Goal: Transaction & Acquisition: Download file/media

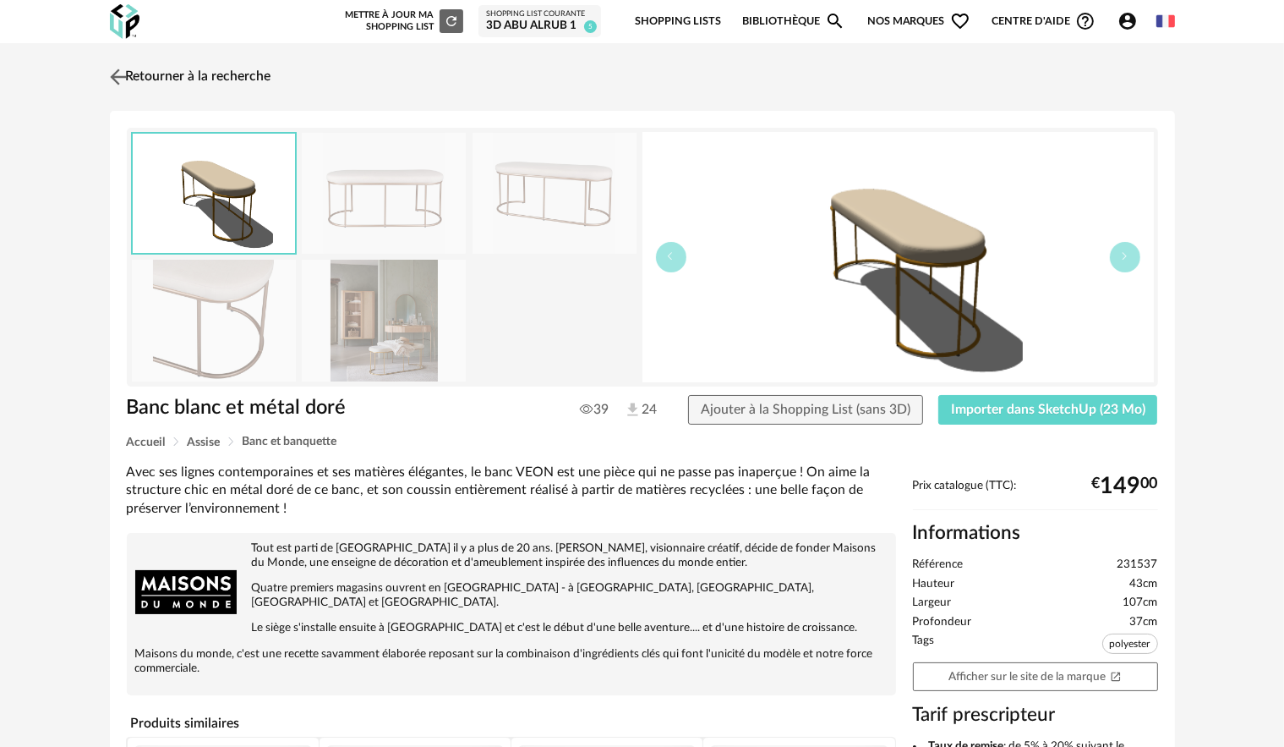
click at [150, 72] on link "Retourner à la recherche" at bounding box center [189, 76] width 166 height 37
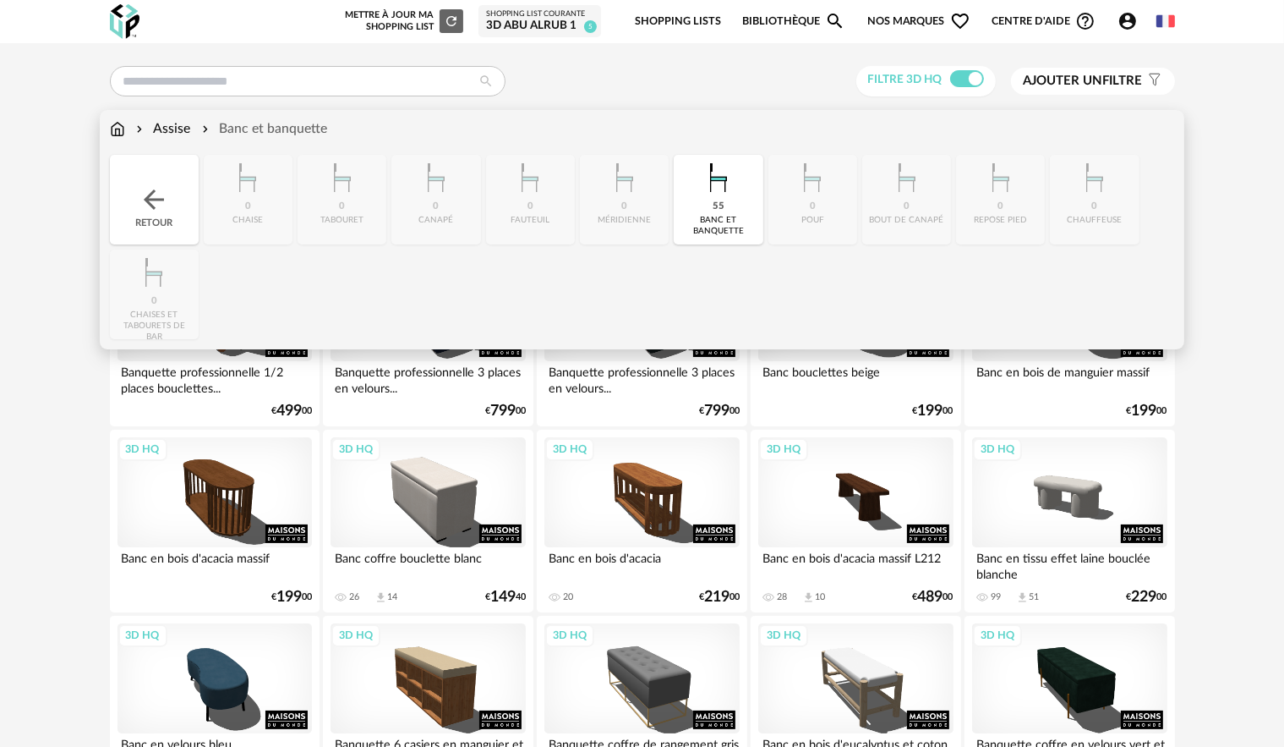
click at [125, 128] on div "Assise Banc et banquette" at bounding box center [219, 128] width 218 height 19
click at [108, 122] on div "Assise Banc et banquette Close icon Retour 0 chaise 0 tabouret 0 canapé 0 faute…" at bounding box center [642, 229] width 1085 height 239
click at [115, 135] on img at bounding box center [117, 128] width 15 height 19
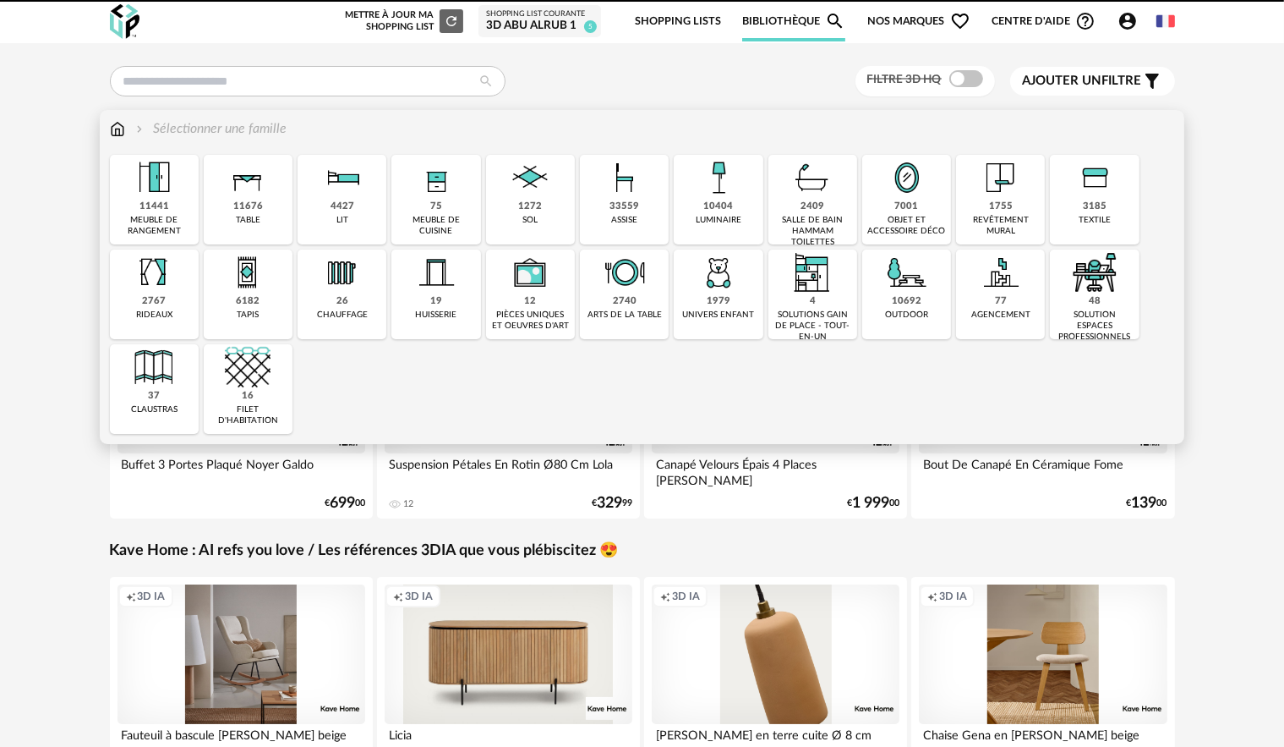
click at [280, 200] on div "11676 table" at bounding box center [248, 200] width 89 height 90
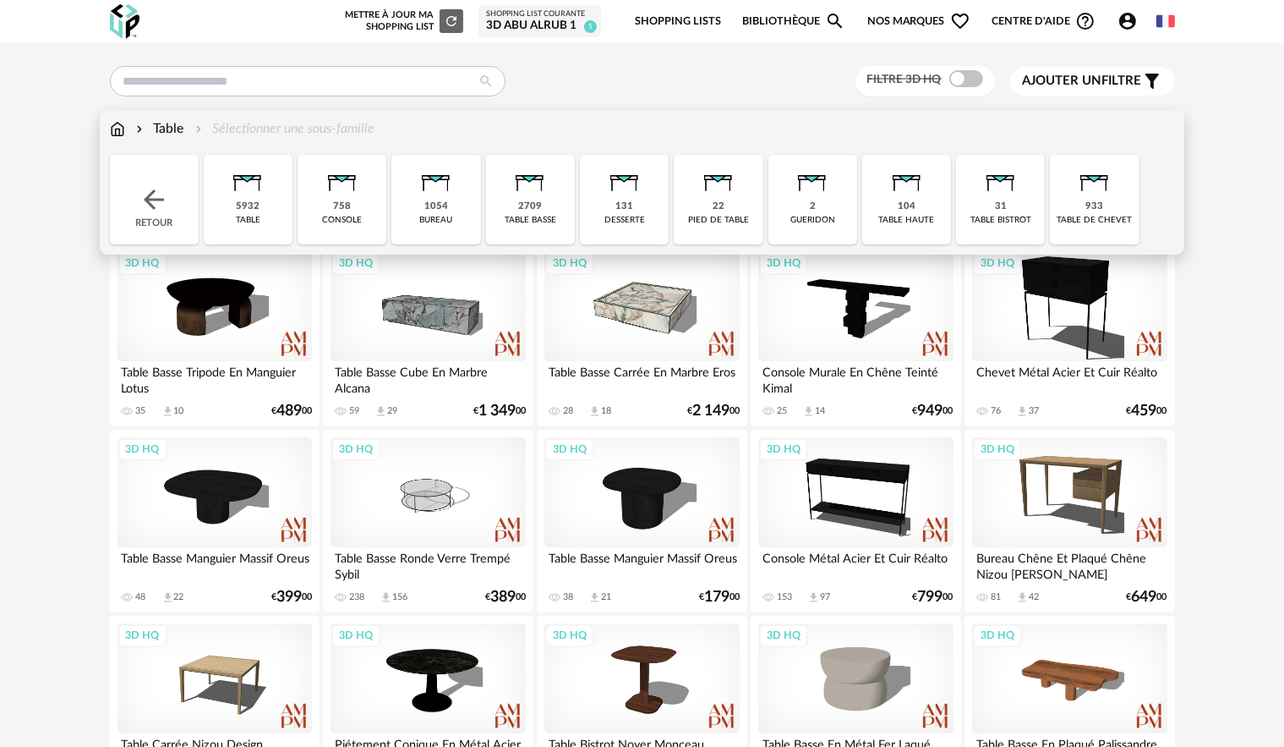
click at [530, 195] on img at bounding box center [530, 178] width 46 height 46
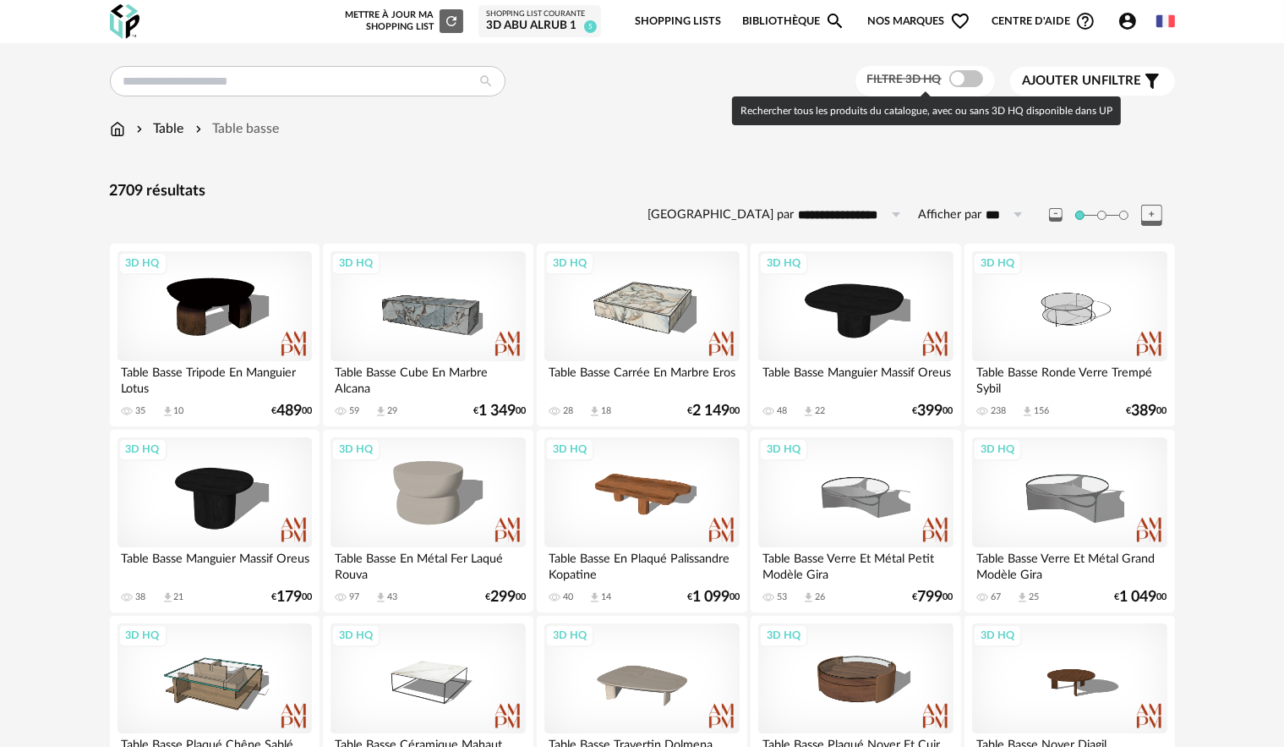
click at [967, 78] on span at bounding box center [967, 78] width 34 height 17
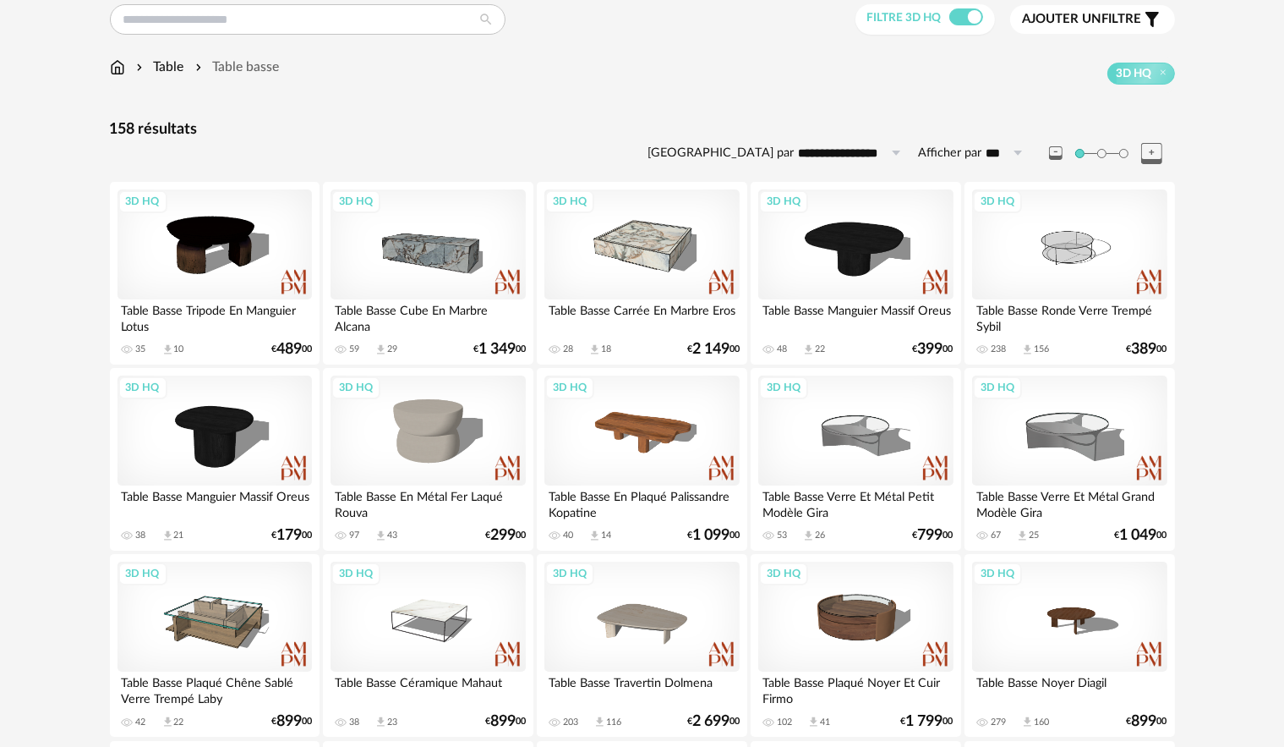
scroll to position [338, 0]
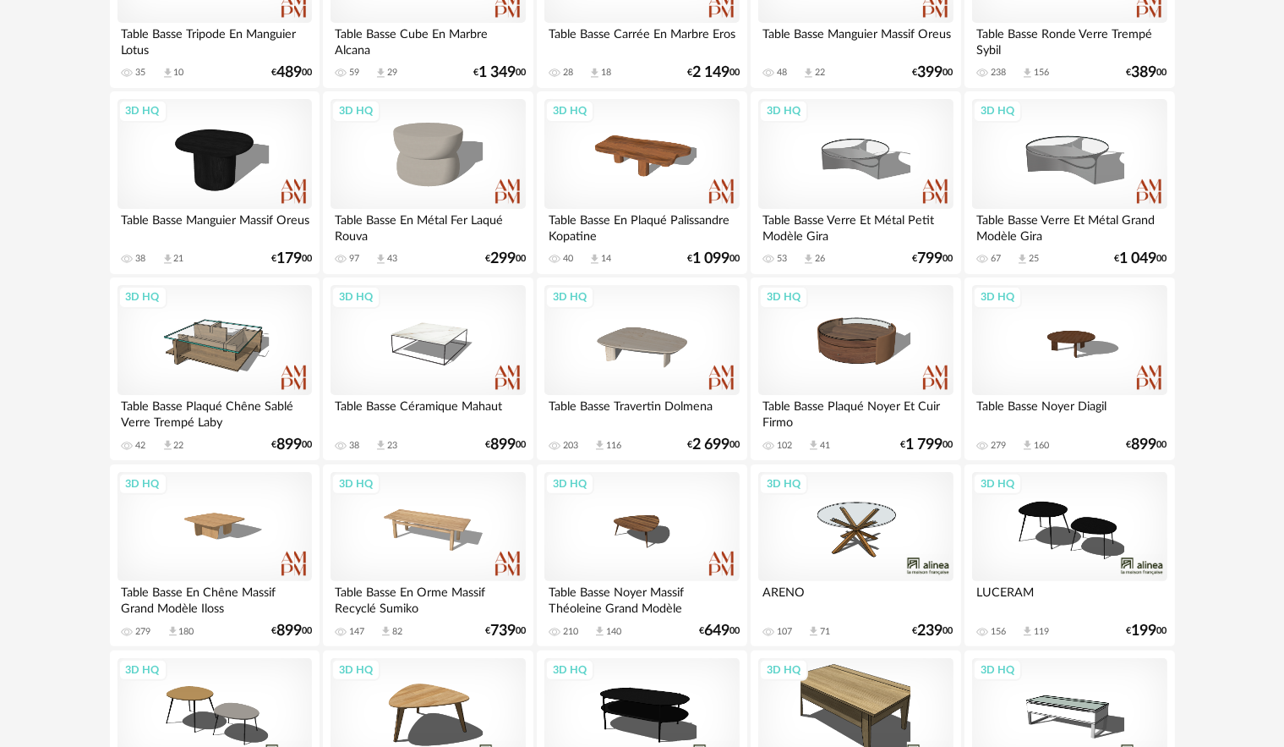
click at [1039, 510] on div "3D HQ" at bounding box center [1069, 527] width 194 height 110
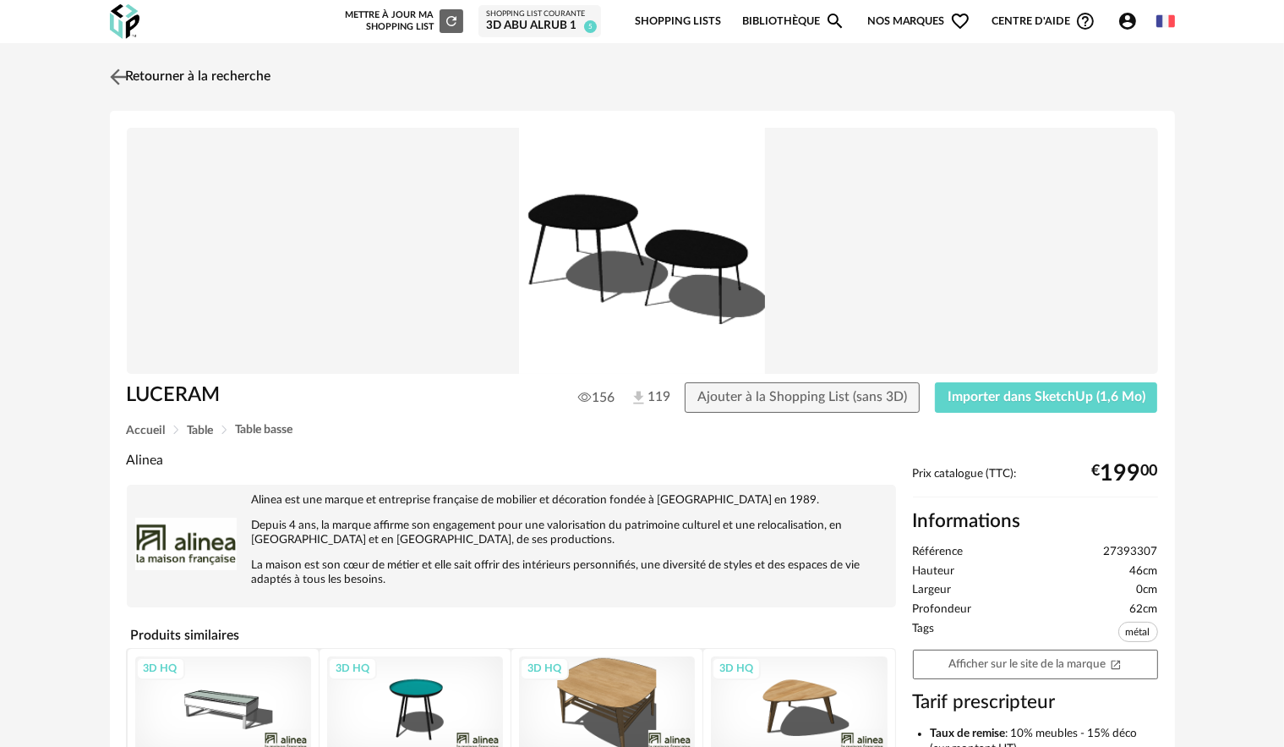
click at [169, 72] on link "Retourner à la recherche" at bounding box center [189, 76] width 166 height 37
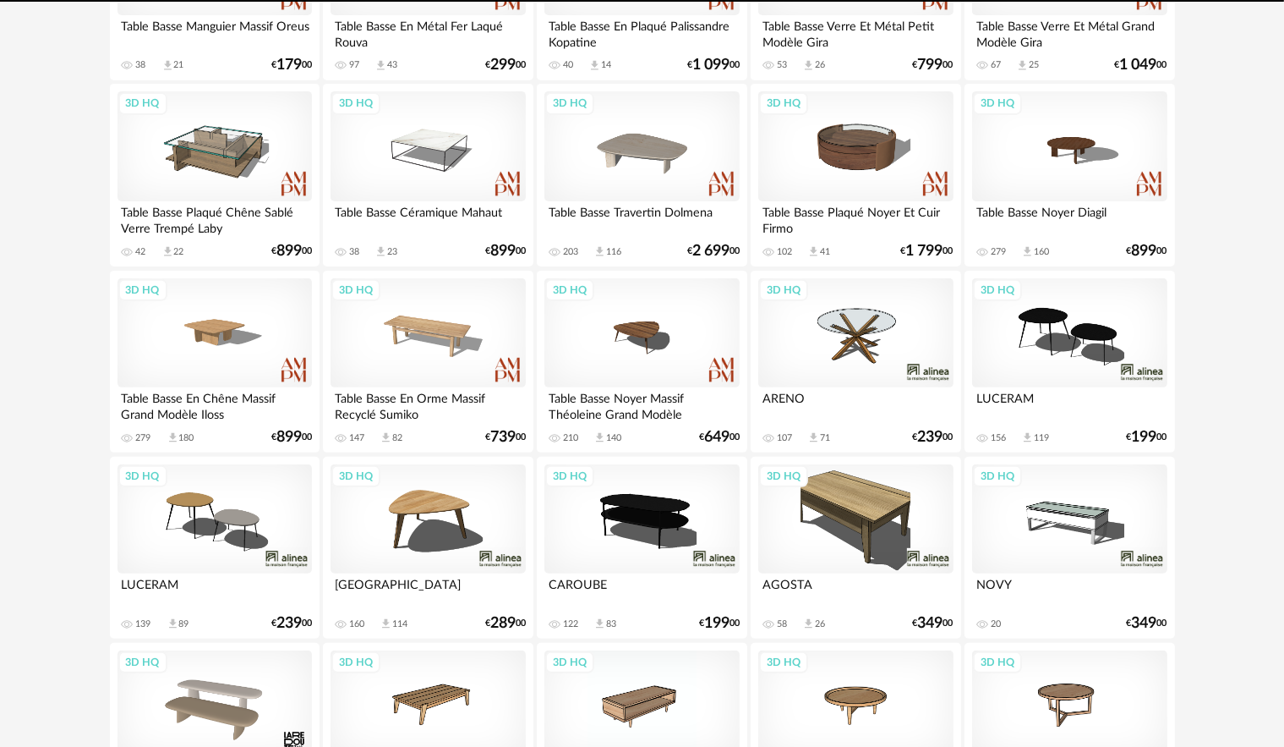
scroll to position [592, 0]
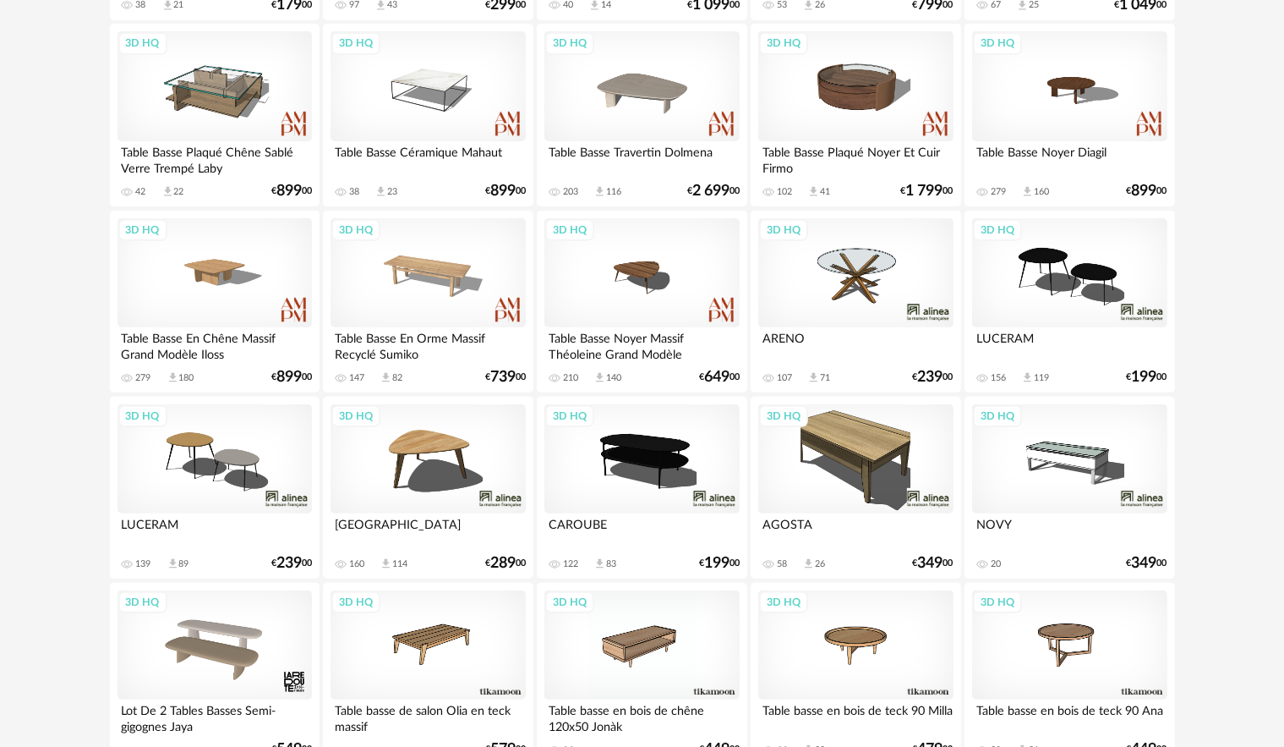
click at [627, 464] on div "3D HQ" at bounding box center [642, 459] width 194 height 110
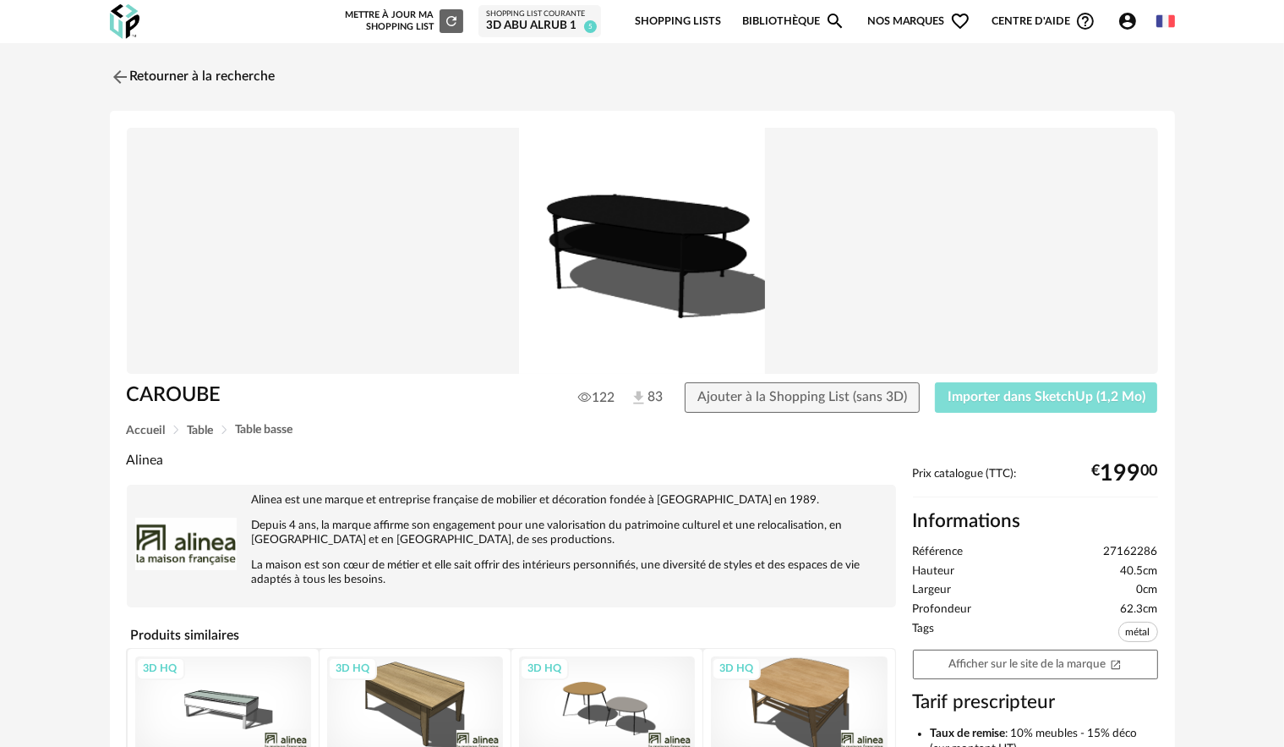
click at [1043, 389] on button "Importer dans SketchUp (1,2 Mo)" at bounding box center [1046, 397] width 223 height 30
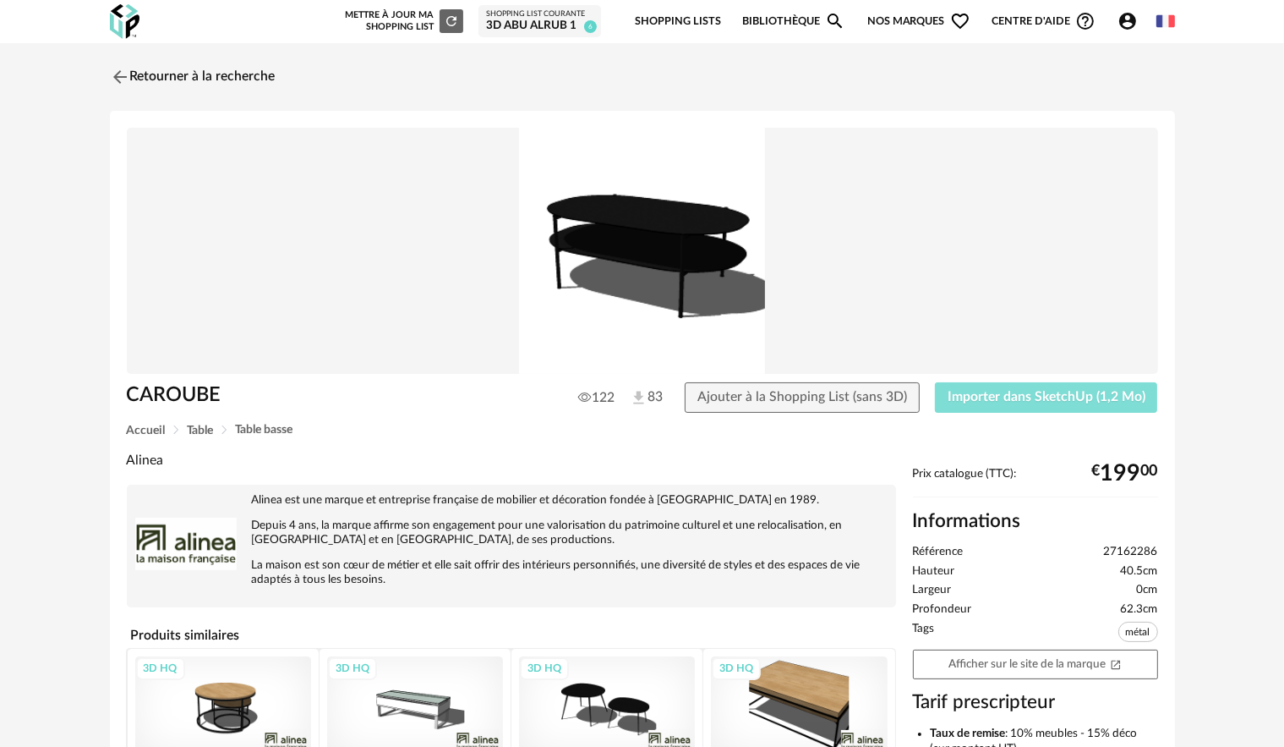
click at [986, 400] on span "Importer dans SketchUp (1,2 Mo)" at bounding box center [1047, 397] width 198 height 14
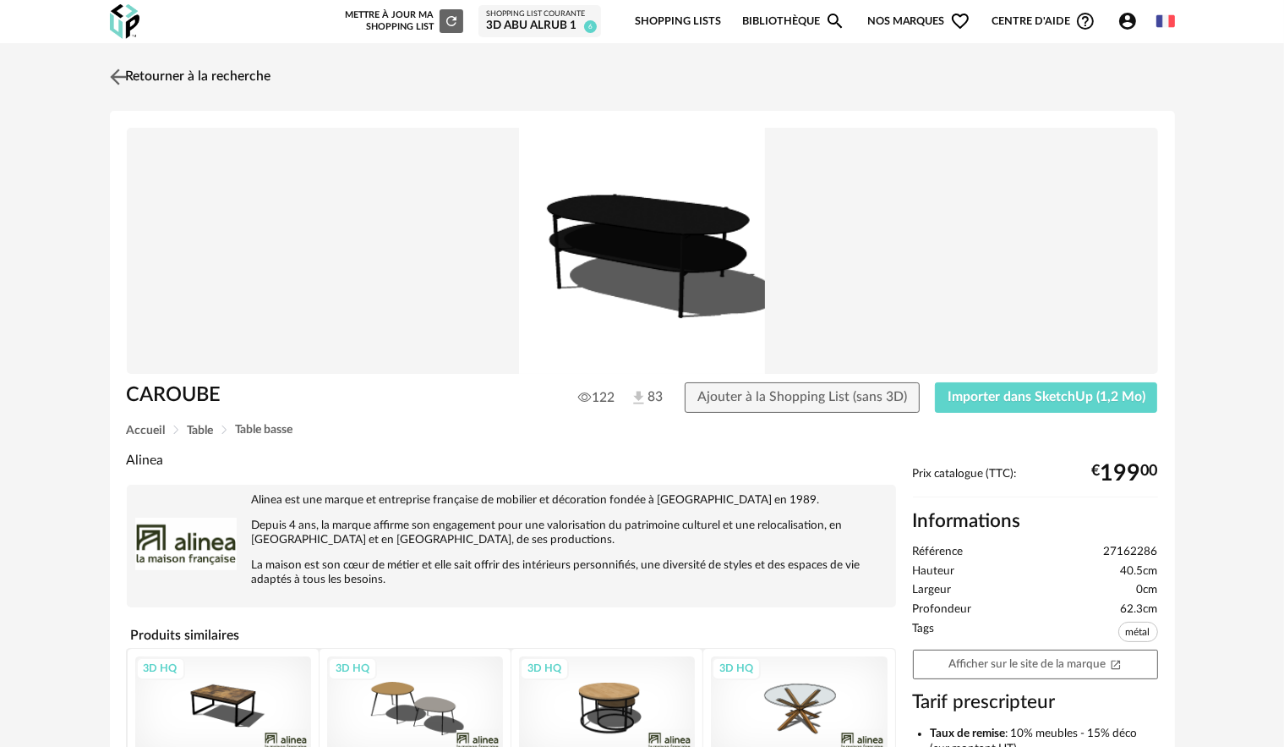
click at [180, 77] on link "Retourner à la recherche" at bounding box center [189, 76] width 166 height 37
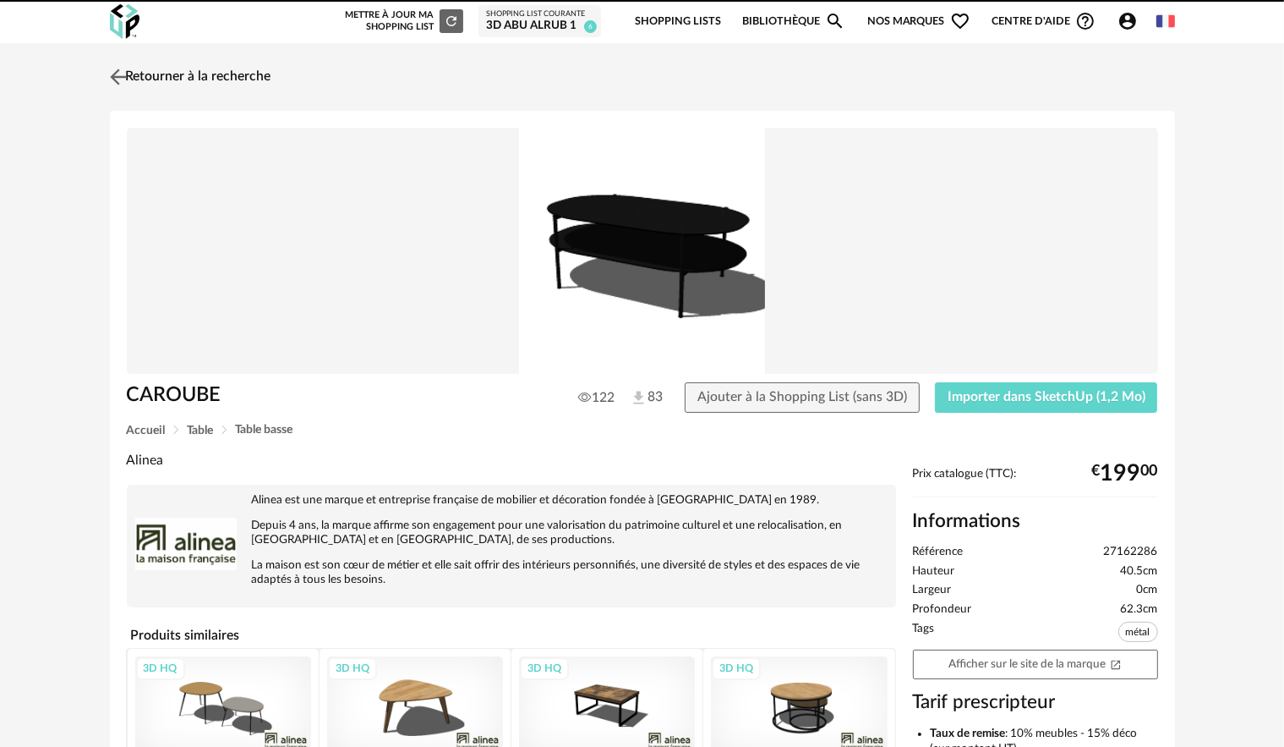
click at [177, 76] on link "Retourner à la recherche" at bounding box center [189, 76] width 166 height 37
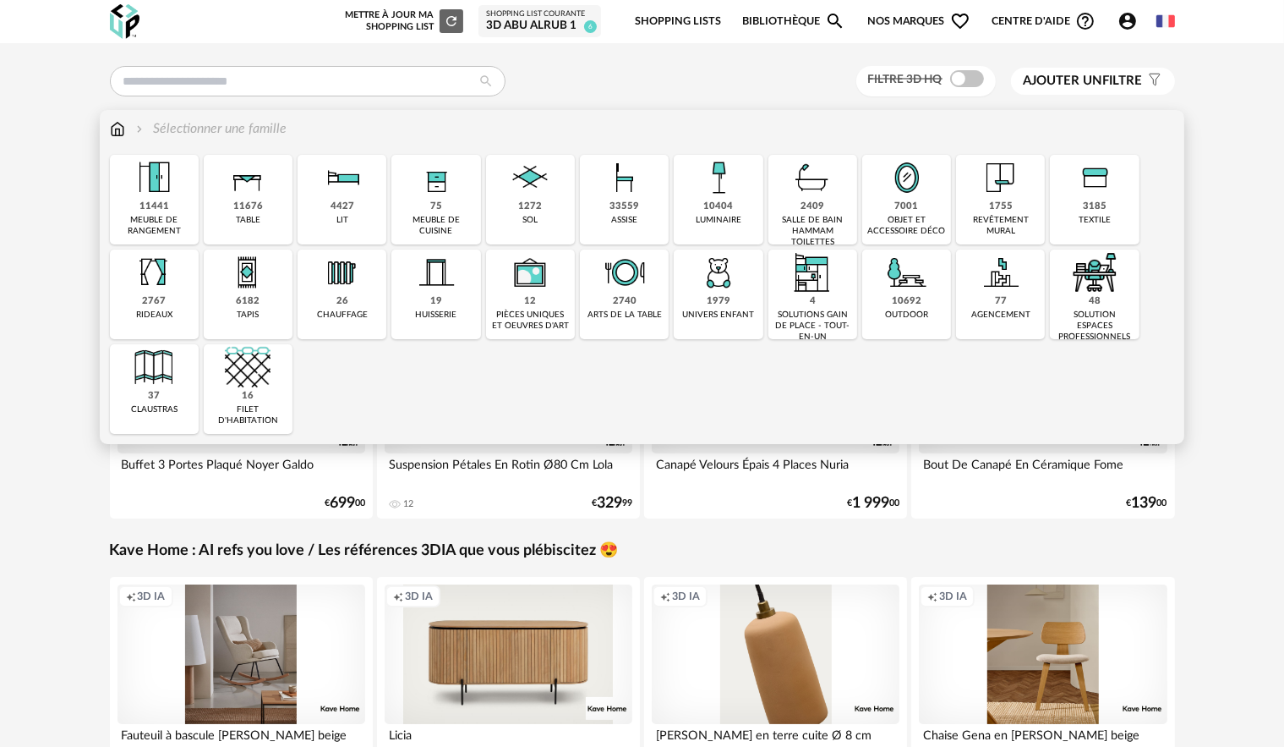
click at [901, 200] on div "7001" at bounding box center [907, 206] width 24 height 13
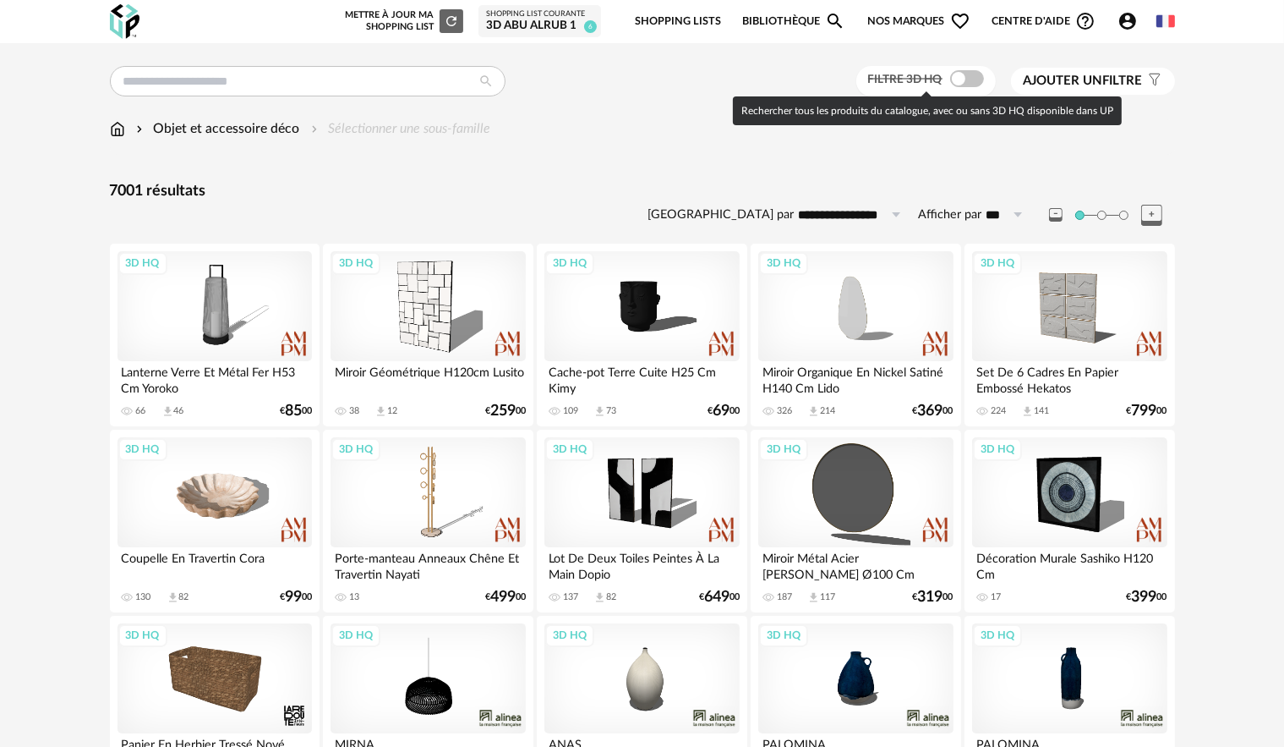
click at [972, 84] on span at bounding box center [967, 78] width 34 height 17
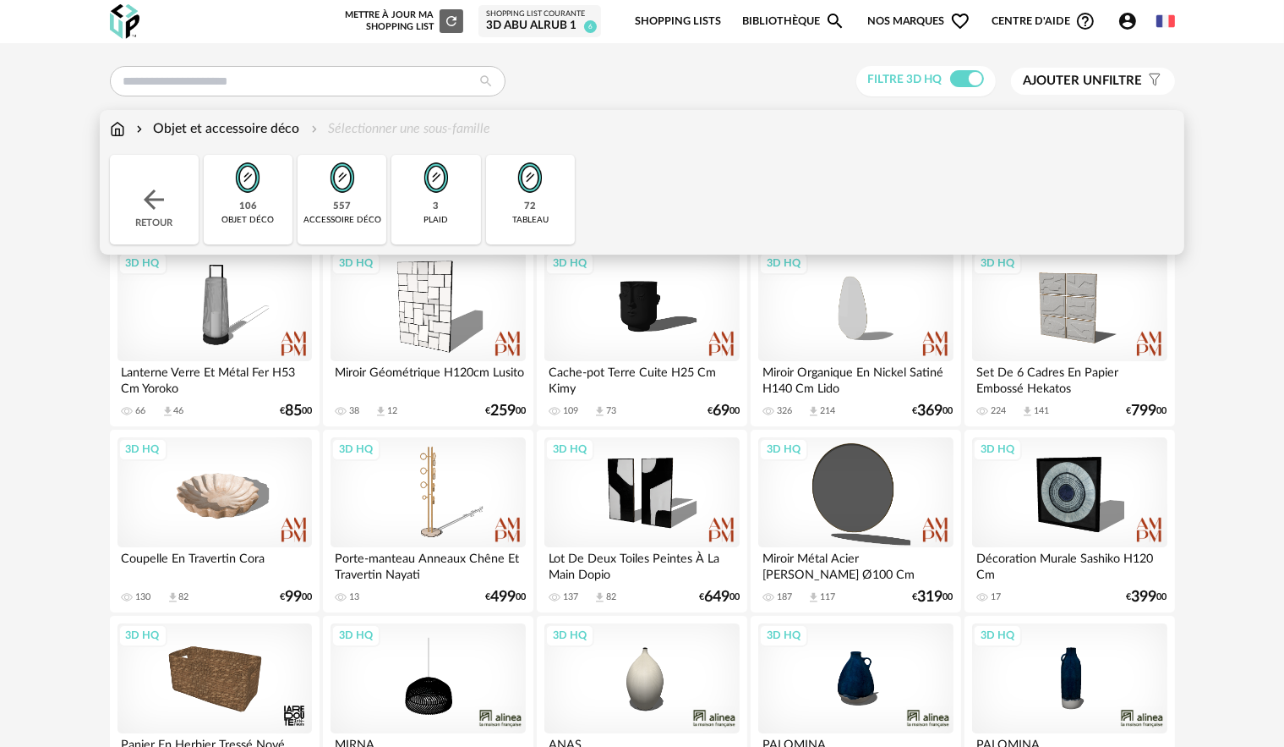
click at [121, 129] on img at bounding box center [117, 128] width 15 height 19
